Goal: Task Accomplishment & Management: Manage account settings

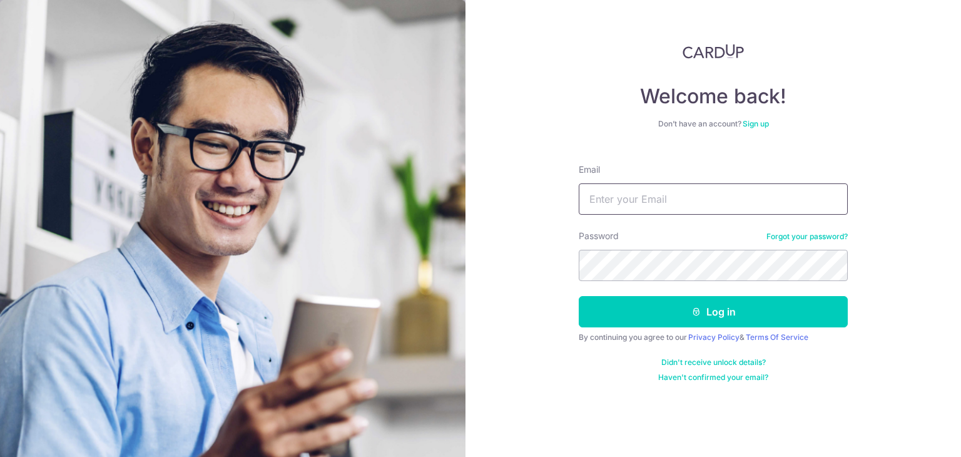
click at [663, 193] on input "Email" at bounding box center [713, 198] width 269 height 31
type input "[EMAIL_ADDRESS][DOMAIN_NAME]"
click at [579, 296] on button "Log in" at bounding box center [713, 311] width 269 height 31
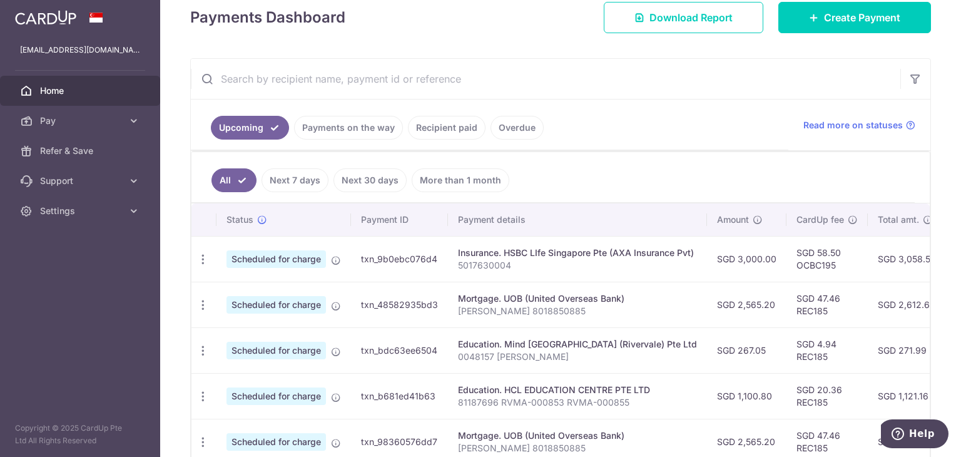
scroll to position [188, 0]
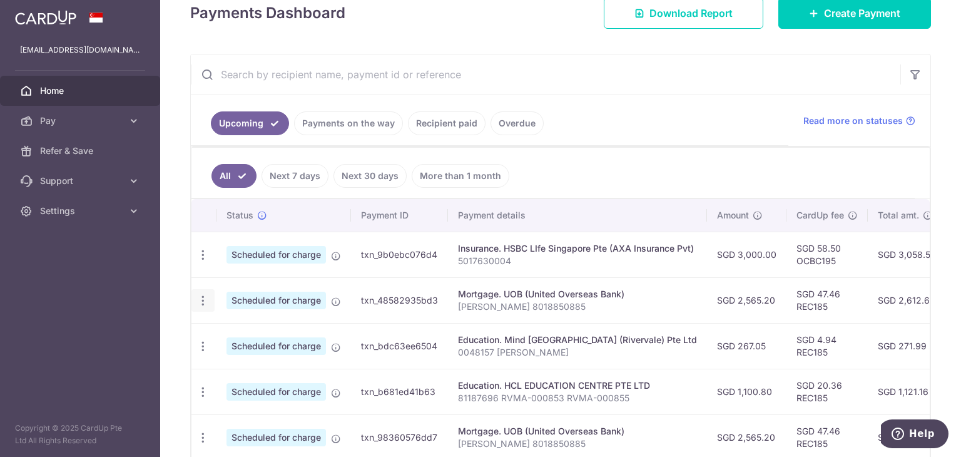
click at [200, 300] on icon "button" at bounding box center [202, 300] width 13 height 13
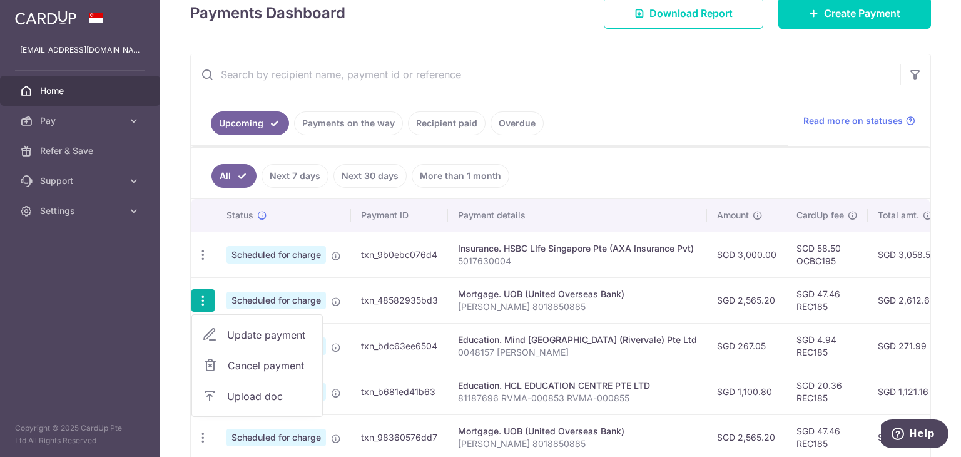
click at [281, 333] on span "Update payment" at bounding box center [269, 334] width 85 height 15
radio input "true"
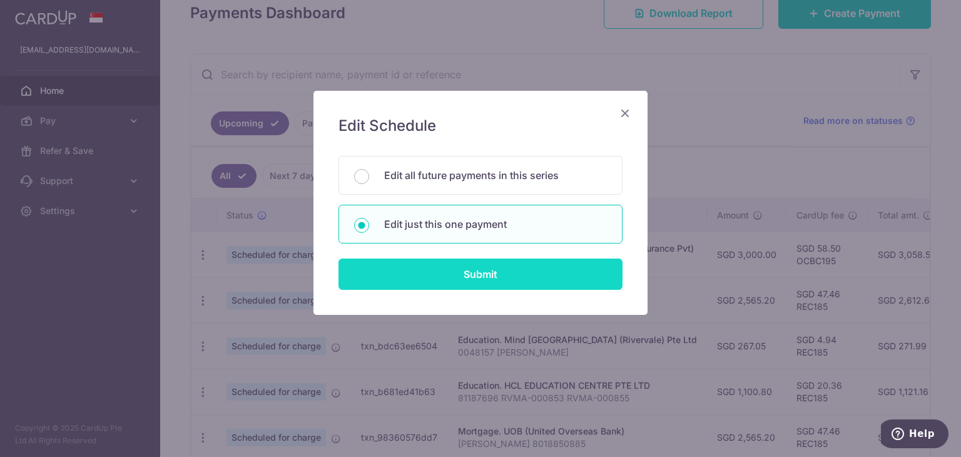
click at [466, 280] on input "Submit" at bounding box center [480, 273] width 284 height 31
radio input "true"
type input "2,565.20"
type input "25/09/2025"
type input "Tan Jia Li 8018850885"
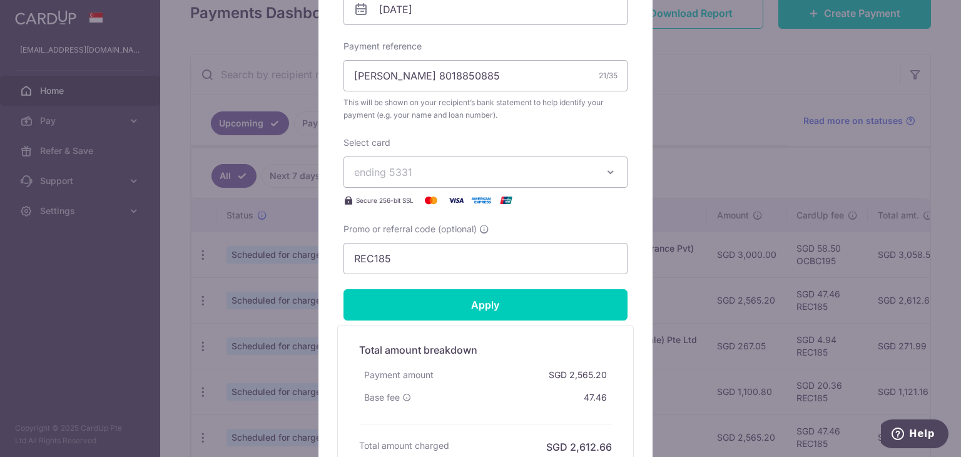
scroll to position [438, 0]
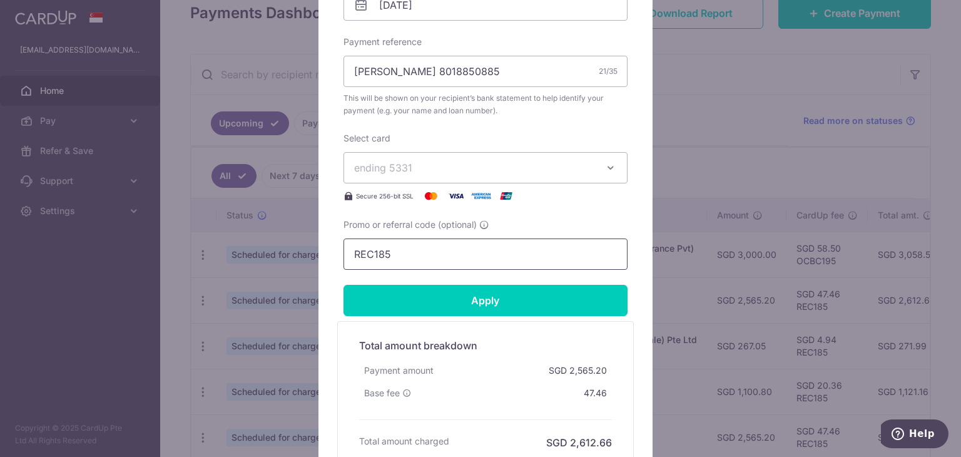
drag, startPoint x: 403, startPoint y: 255, endPoint x: 336, endPoint y: 252, distance: 67.0
click at [336, 252] on div "Edit payment By clicking apply, you will make changes to all payments to UOB (U…" at bounding box center [485, 69] width 334 height 833
paste input "3HOME25R"
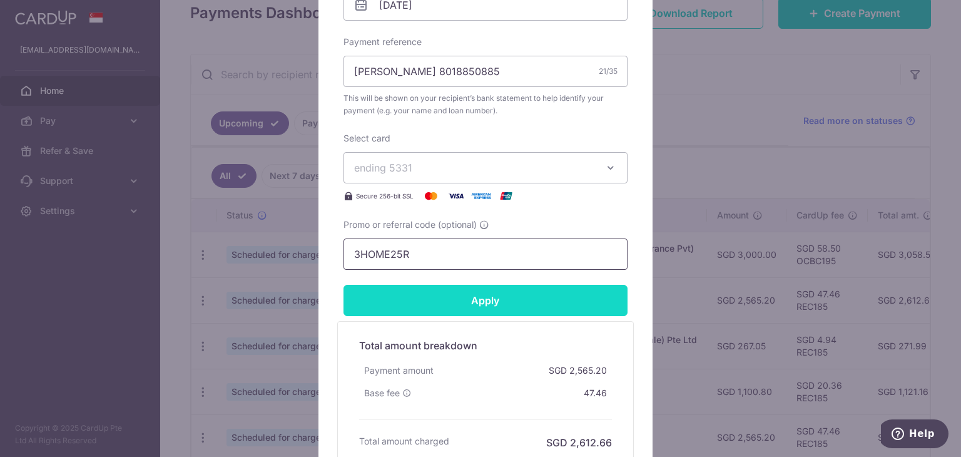
type input "3HOME25R"
click at [454, 296] on input "Apply" at bounding box center [485, 300] width 284 height 31
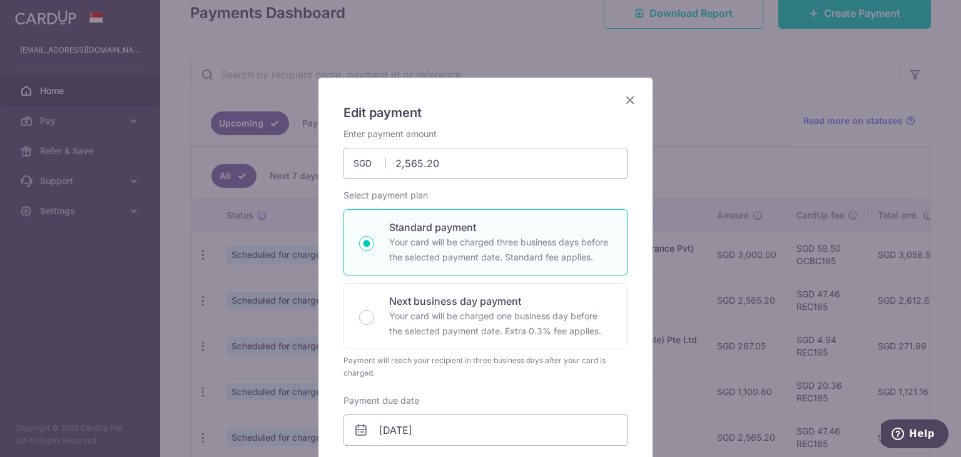
scroll to position [0, 0]
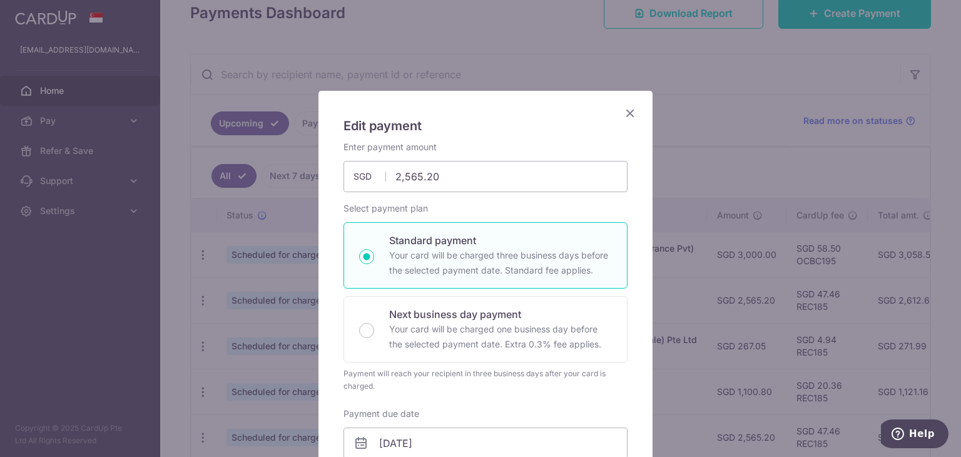
click at [627, 114] on icon "Close" at bounding box center [629, 113] width 15 height 16
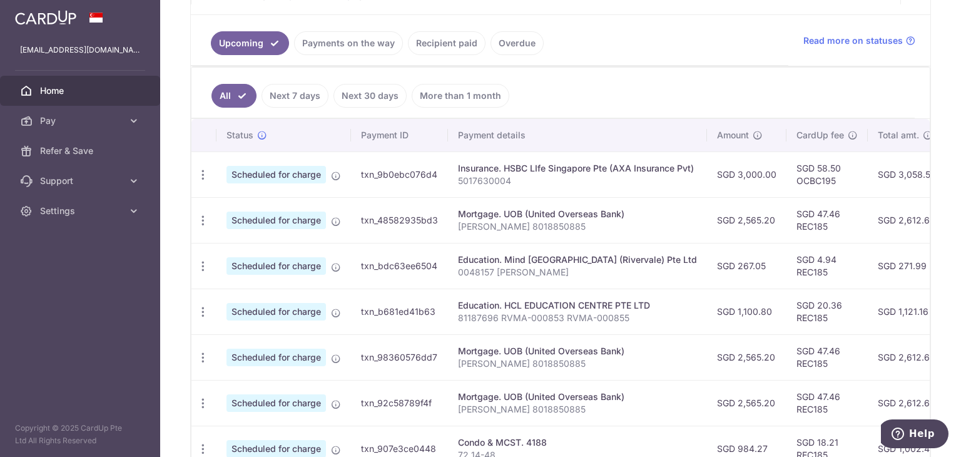
scroll to position [268, 0]
